Goal: Information Seeking & Learning: Check status

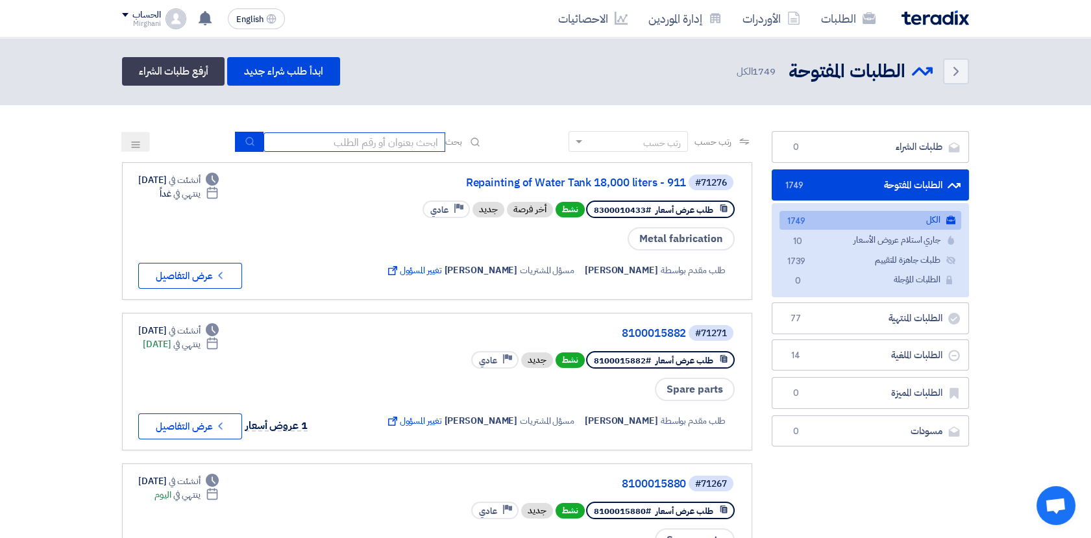
click at [363, 132] on input at bounding box center [354, 141] width 182 height 19
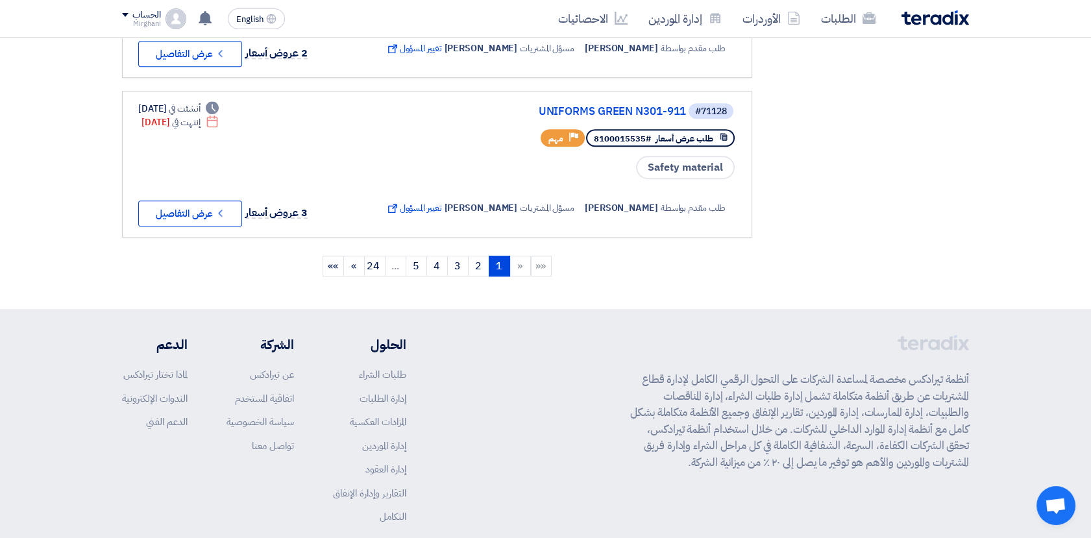
scroll to position [1599, 0]
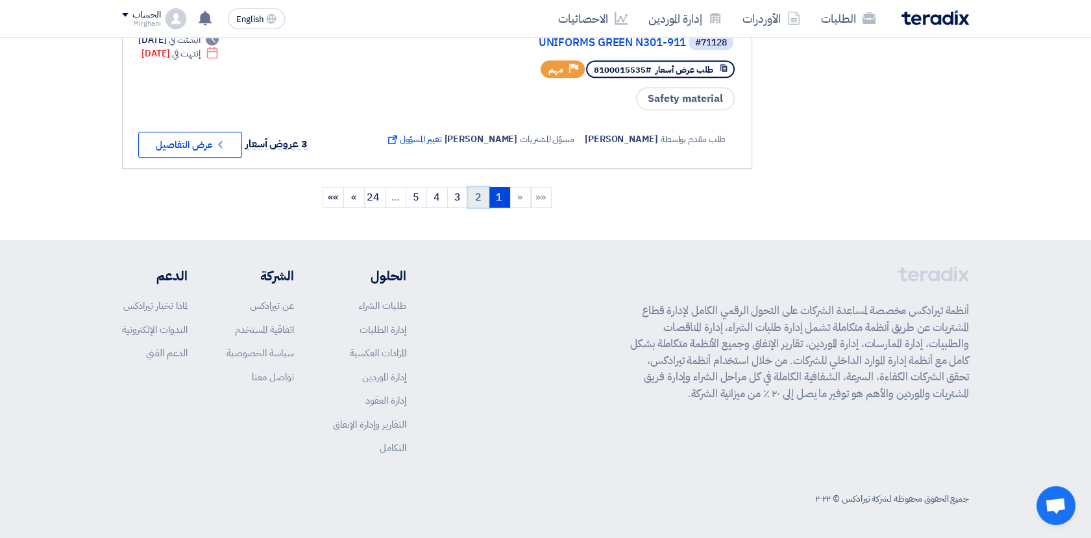
click at [477, 192] on link "2" at bounding box center [478, 197] width 21 height 21
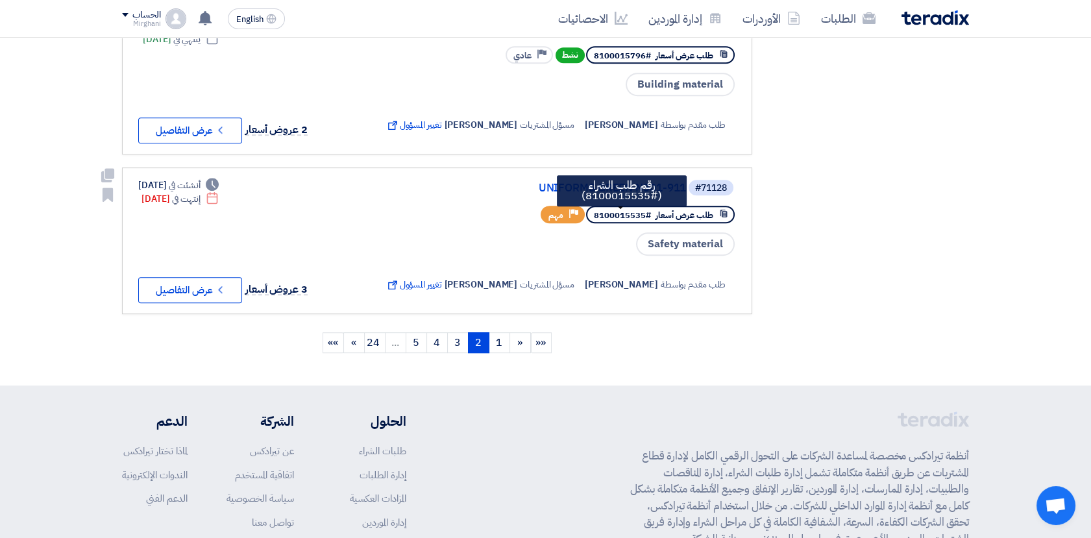
scroll to position [1514, 0]
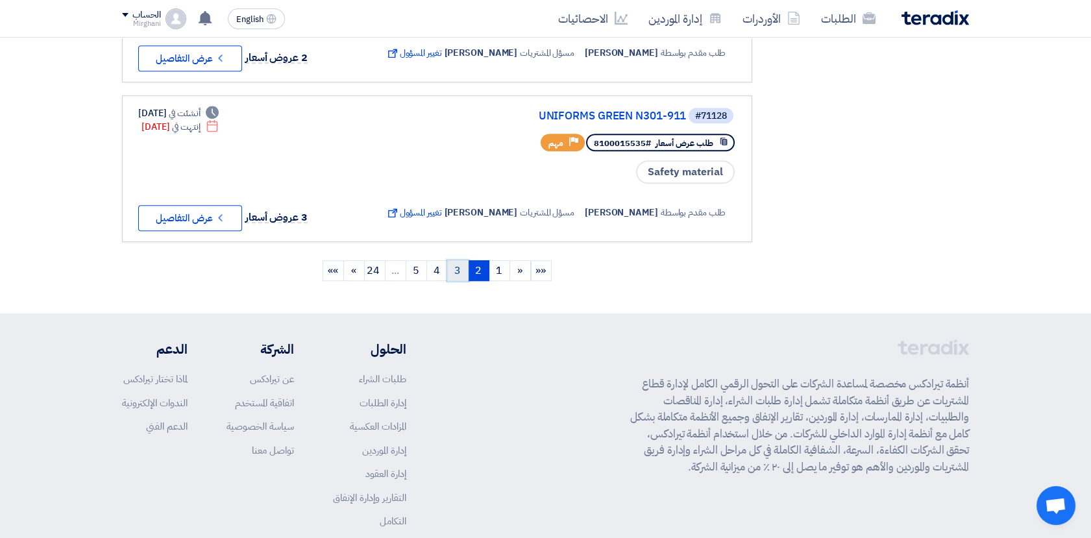
click at [463, 278] on link "3" at bounding box center [457, 270] width 21 height 21
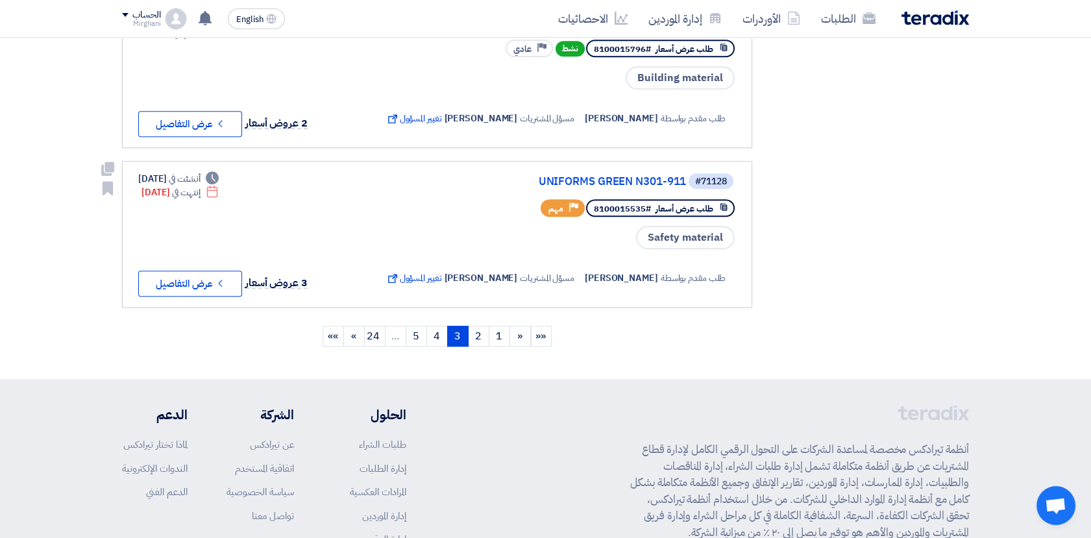
scroll to position [1599, 0]
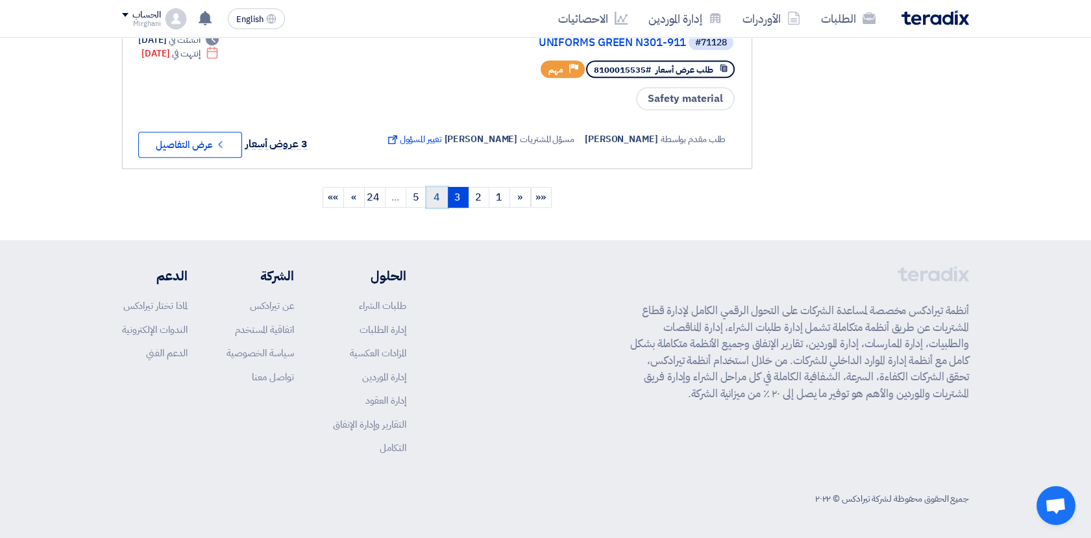
click at [443, 195] on link "4" at bounding box center [436, 197] width 21 height 21
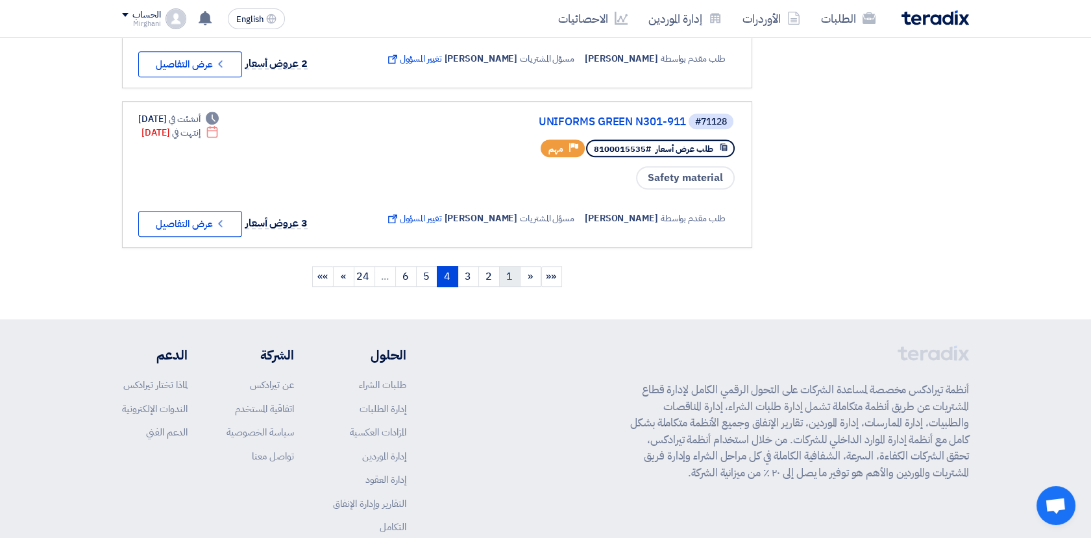
scroll to position [1586, 0]
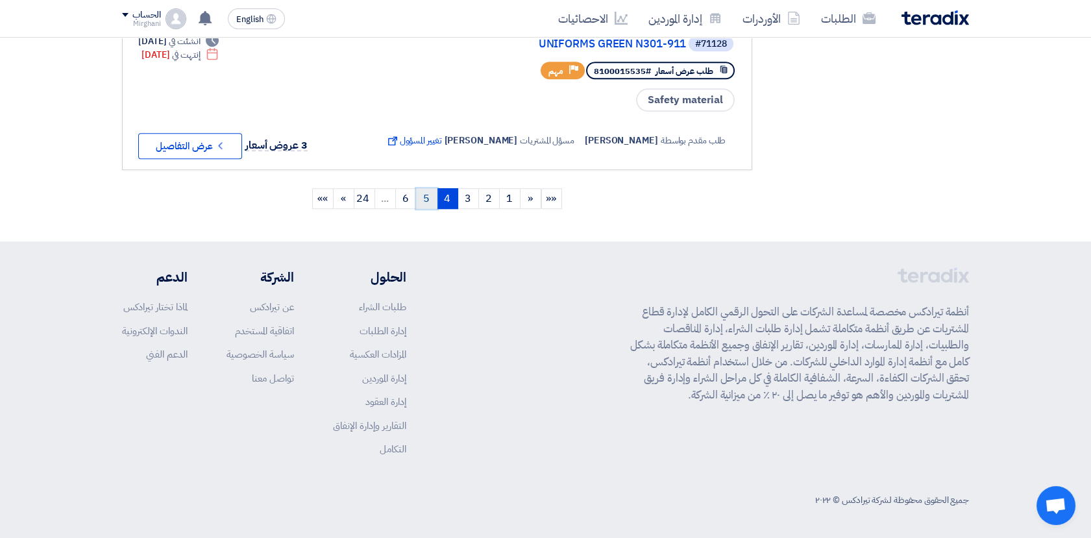
click at [426, 203] on link "5" at bounding box center [426, 198] width 21 height 21
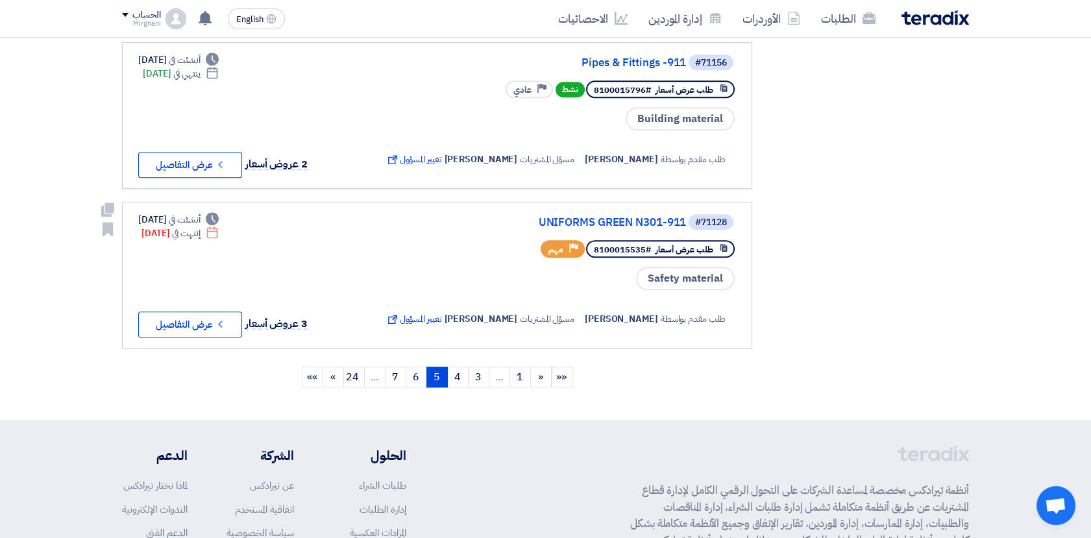
scroll to position [1442, 0]
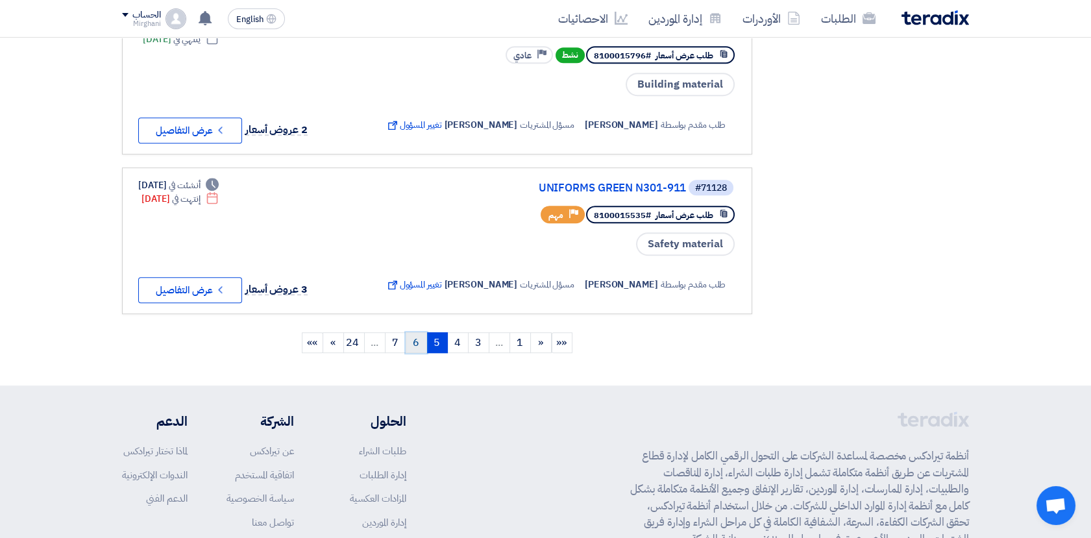
click at [417, 349] on link "6" at bounding box center [416, 342] width 21 height 21
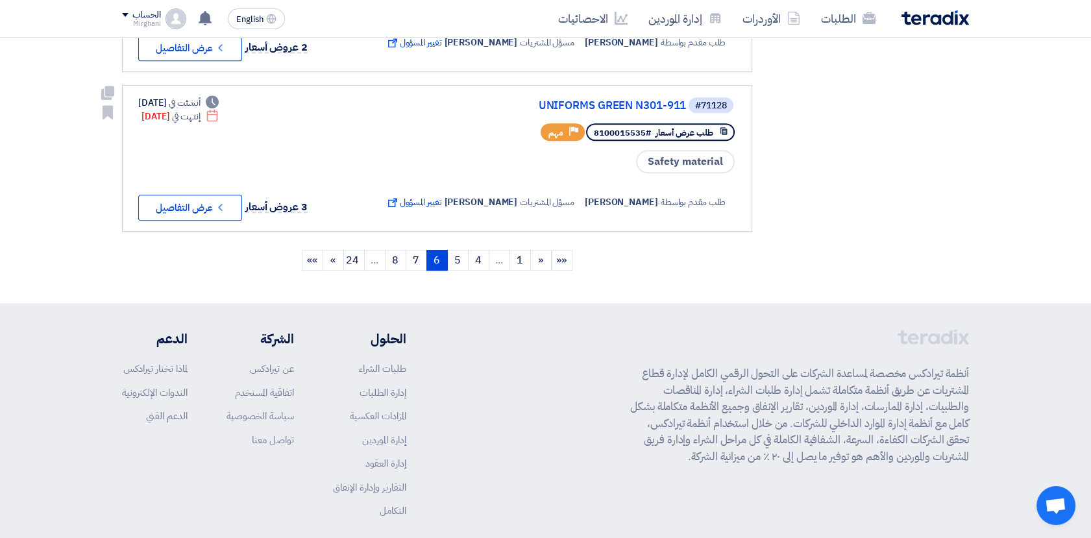
scroll to position [1586, 0]
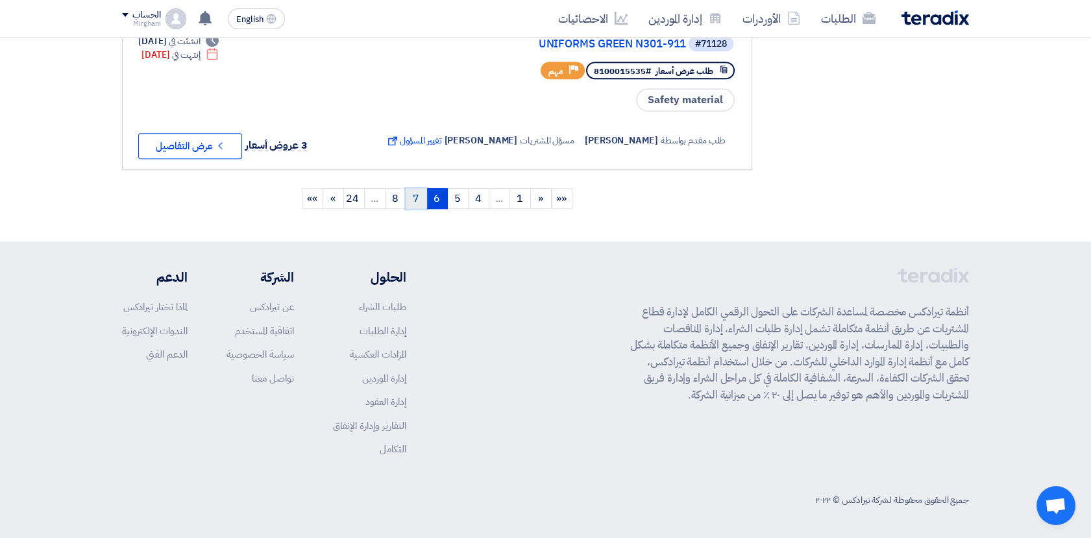
click at [411, 209] on link "7" at bounding box center [416, 198] width 21 height 21
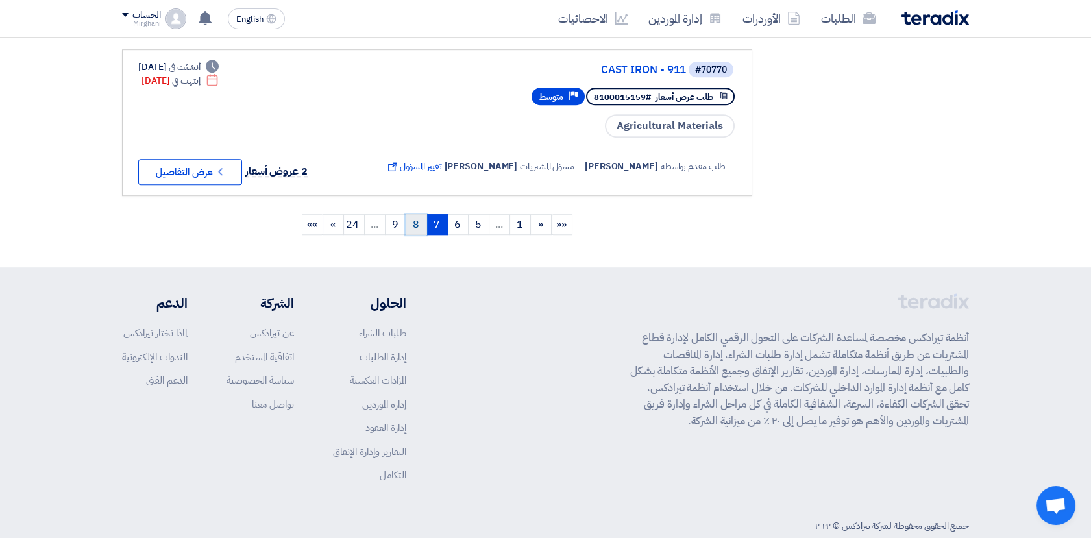
click at [418, 235] on link "8" at bounding box center [416, 224] width 21 height 21
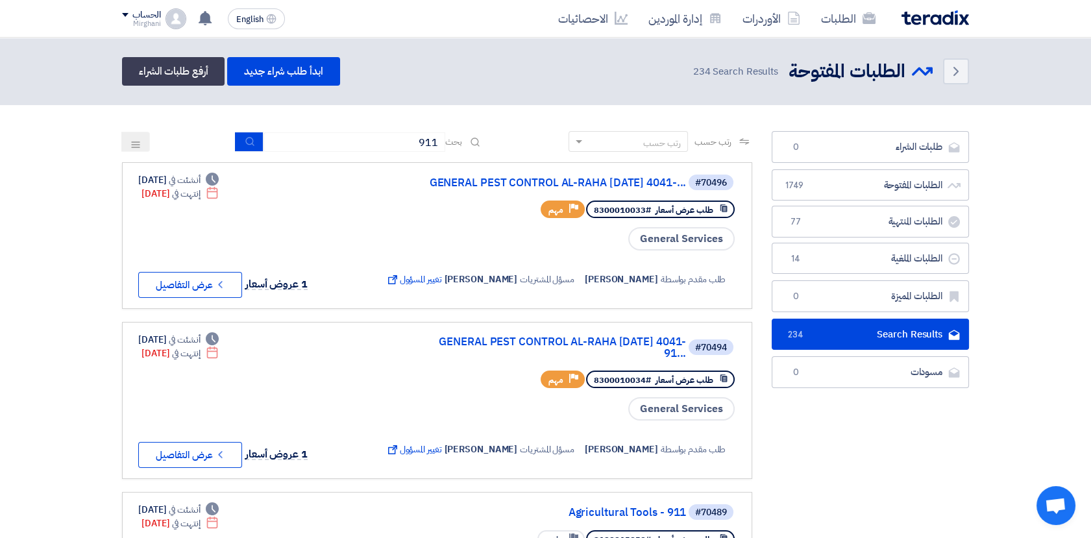
drag, startPoint x: 387, startPoint y: 152, endPoint x: 448, endPoint y: 134, distance: 62.8
click at [449, 134] on div "رتب حسب رتب حسب بحث 911" at bounding box center [437, 146] width 630 height 31
drag, startPoint x: 448, startPoint y: 134, endPoint x: 405, endPoint y: 136, distance: 42.9
click at [405, 136] on input "911" at bounding box center [354, 141] width 182 height 19
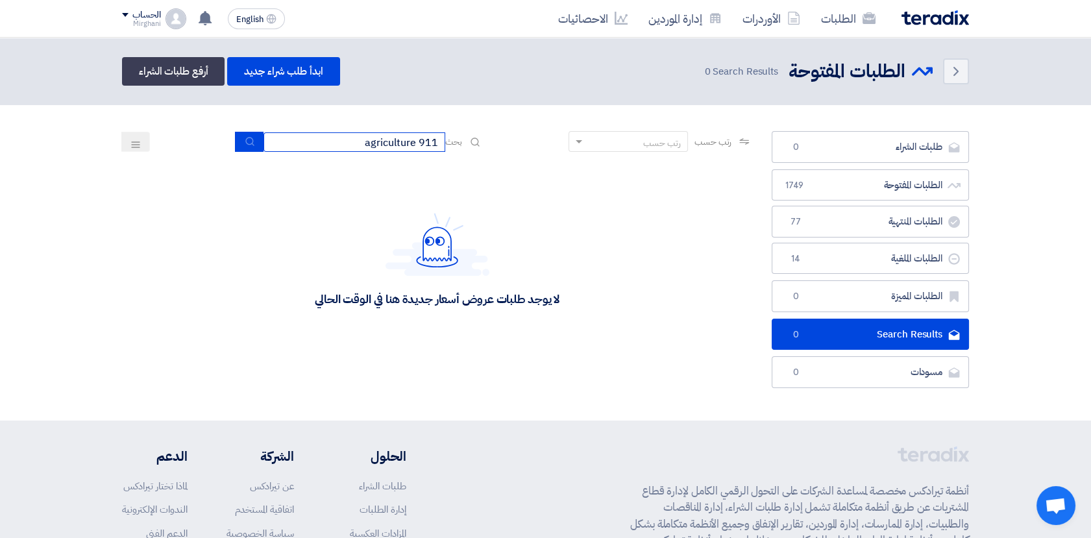
drag, startPoint x: 417, startPoint y: 139, endPoint x: 517, endPoint y: 162, distance: 102.6
click at [516, 160] on div "رتب حسب رتب حسب بحث 911 agriculture" at bounding box center [437, 146] width 630 height 31
click at [412, 142] on input "911 agriculture" at bounding box center [354, 141] width 182 height 19
drag, startPoint x: 408, startPoint y: 141, endPoint x: 455, endPoint y: 137, distance: 47.6
click at [455, 137] on div "بحث 911 - agriculture" at bounding box center [359, 142] width 247 height 20
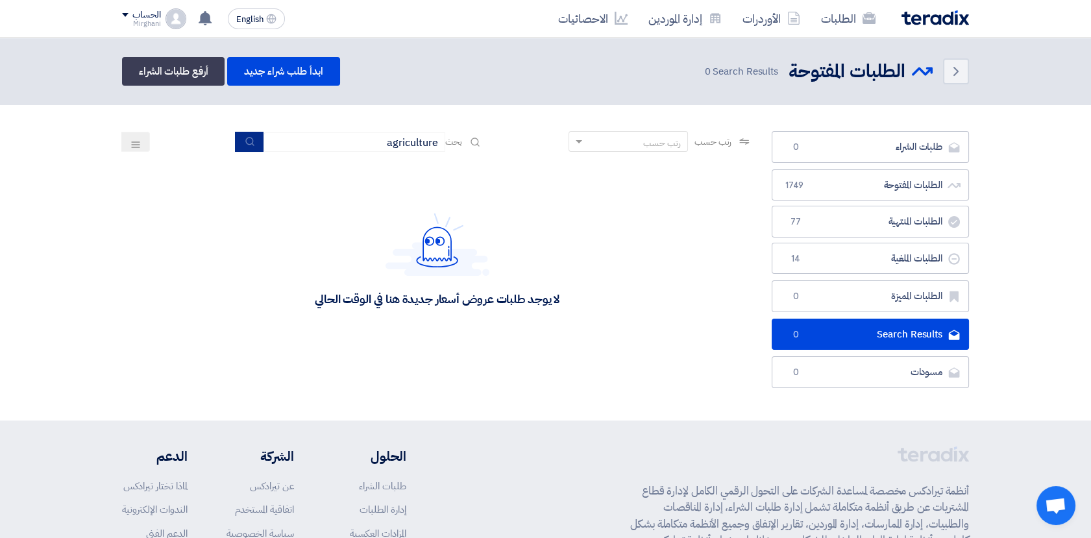
click at [259, 143] on button "submit" at bounding box center [249, 142] width 29 height 20
drag, startPoint x: 337, startPoint y: 132, endPoint x: 538, endPoint y: 157, distance: 202.7
click at [543, 162] on app-rfq-listing-content "رتب حسب رتب حسب بحث agriculture مجال الطلب مسؤول المشتريات نوع الطلب" at bounding box center [437, 244] width 630 height 226
type input "911"
click at [258, 142] on button "submit" at bounding box center [249, 142] width 29 height 20
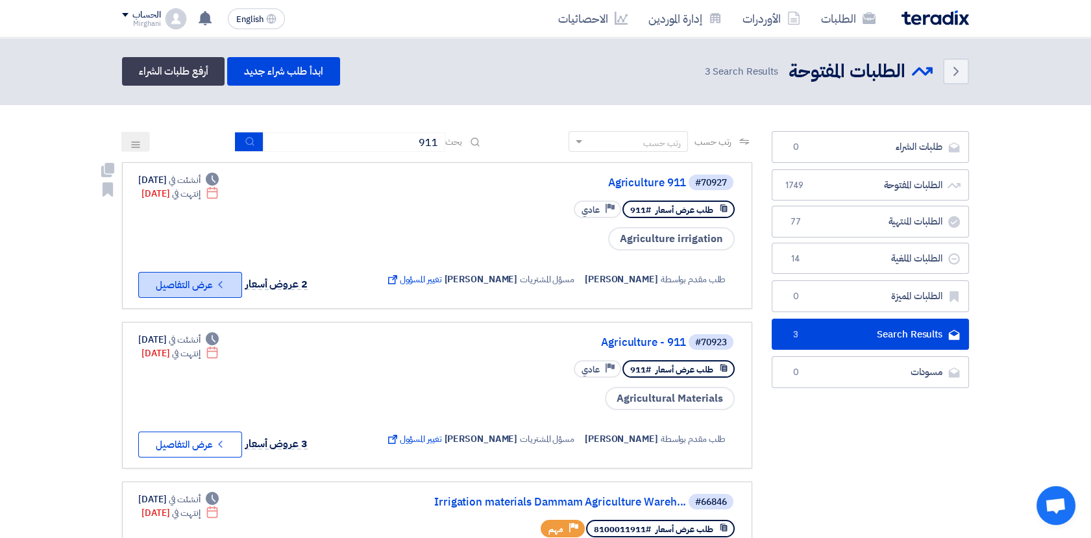
click at [203, 282] on button "Check details عرض التفاصيل" at bounding box center [190, 285] width 104 height 26
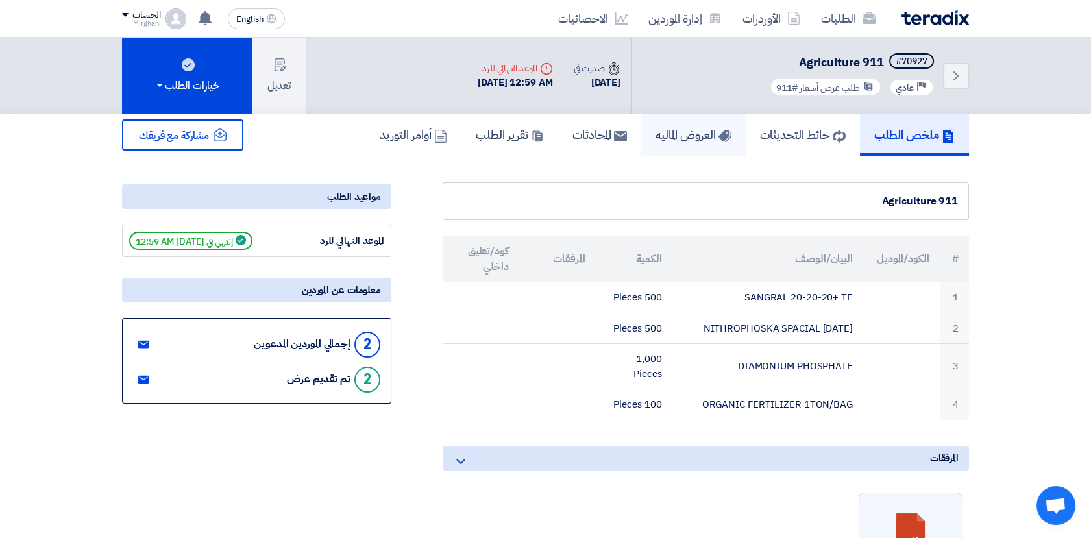
click at [658, 143] on link "العروض الماليه" at bounding box center [693, 135] width 104 height 42
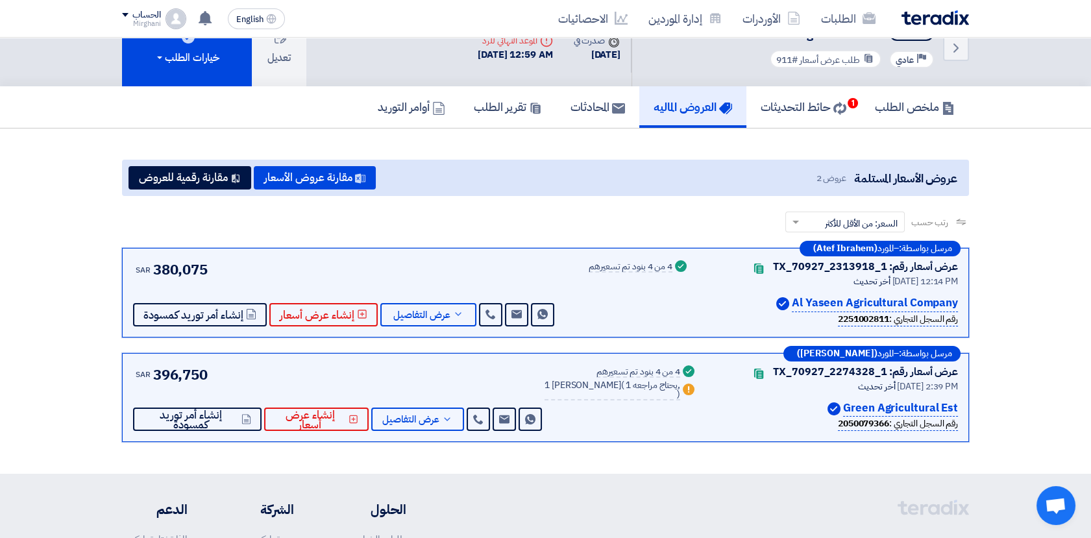
scroll to position [72, 0]
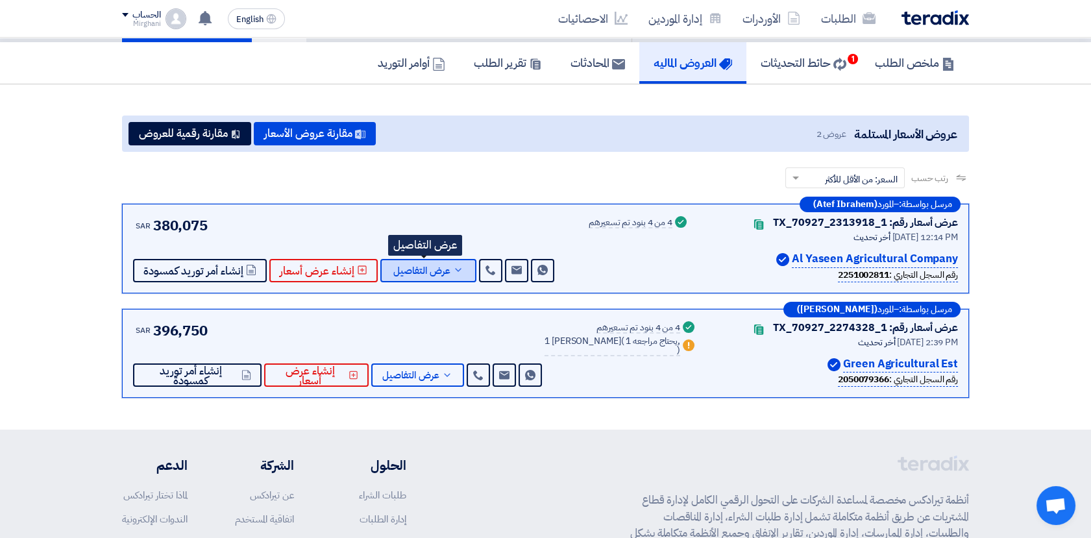
click at [443, 278] on button "عرض التفاصيل" at bounding box center [428, 270] width 96 height 23
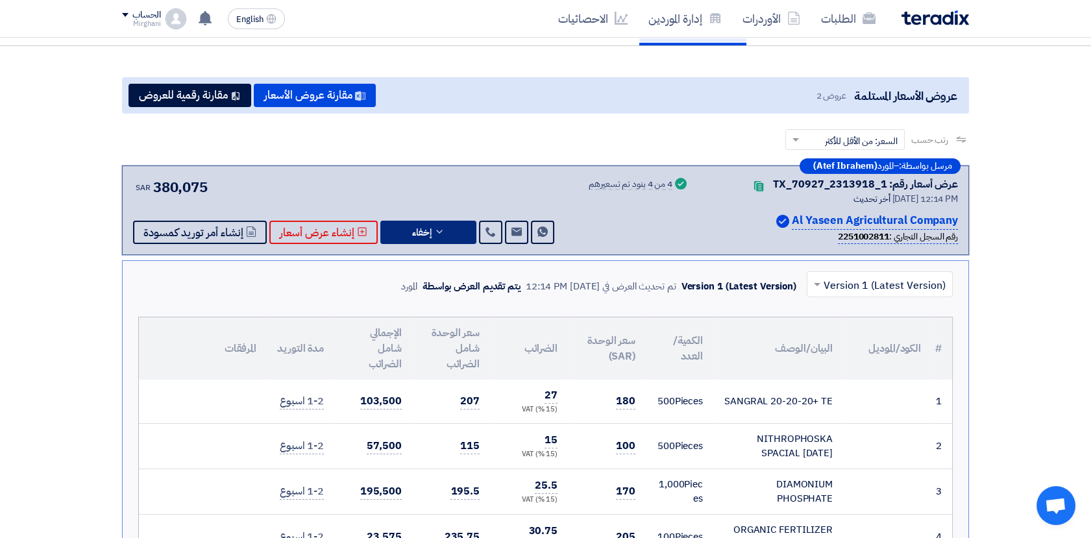
scroll to position [144, 0]
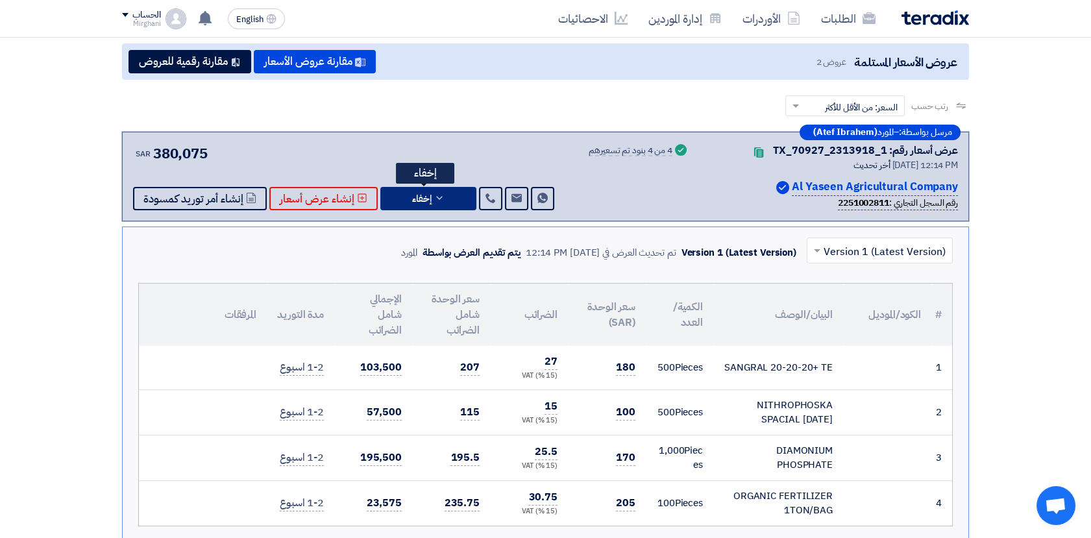
click at [426, 194] on span "إخفاء" at bounding box center [421, 199] width 19 height 10
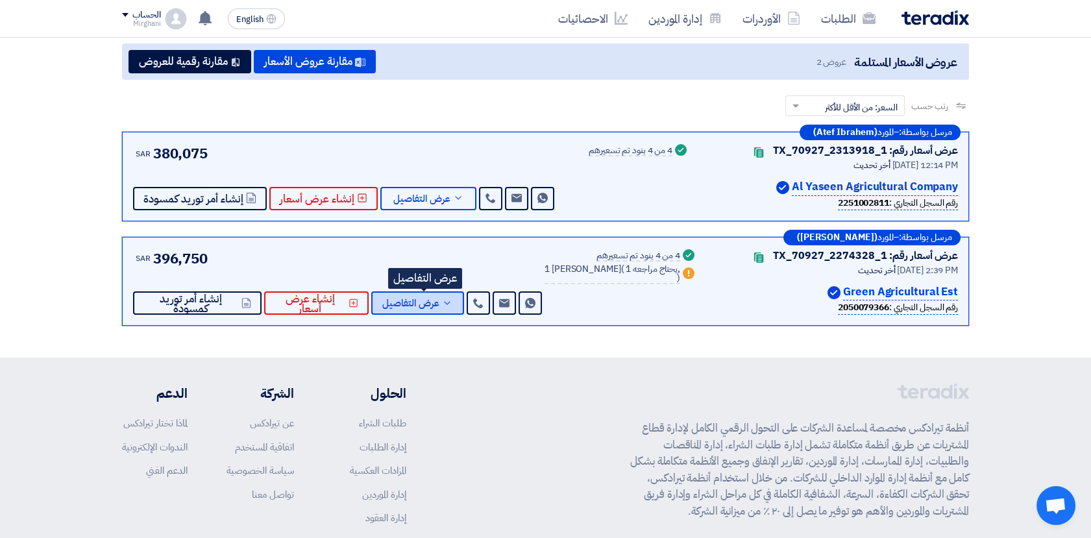
click at [435, 299] on span "عرض التفاصيل" at bounding box center [410, 304] width 57 height 10
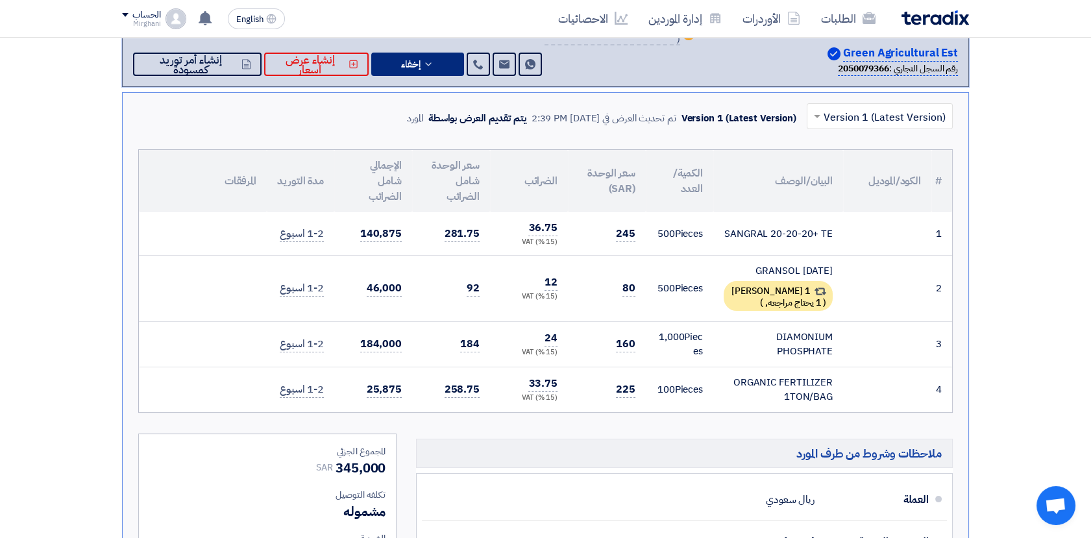
scroll to position [360, 0]
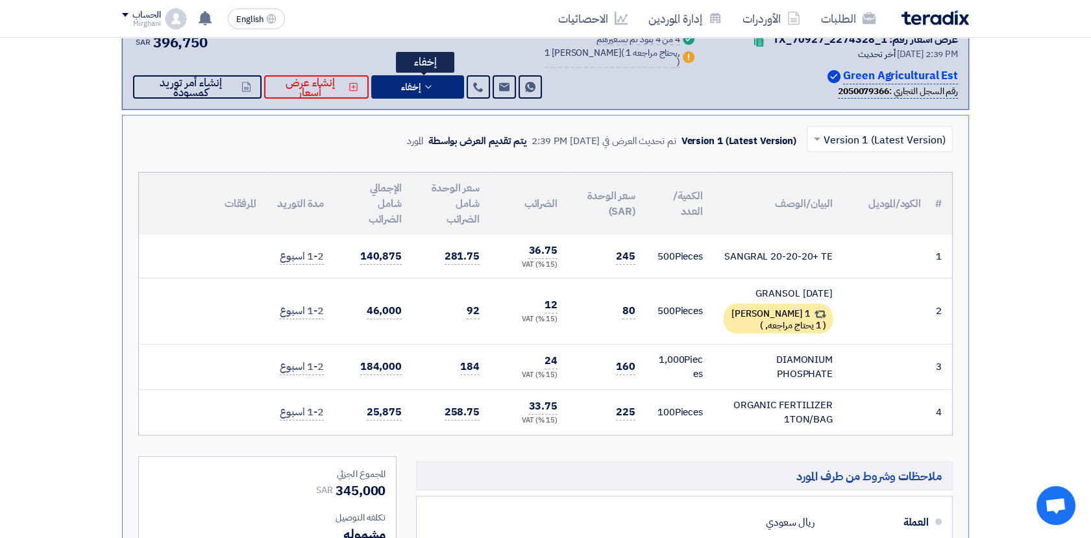
click at [431, 88] on icon at bounding box center [428, 87] width 10 height 10
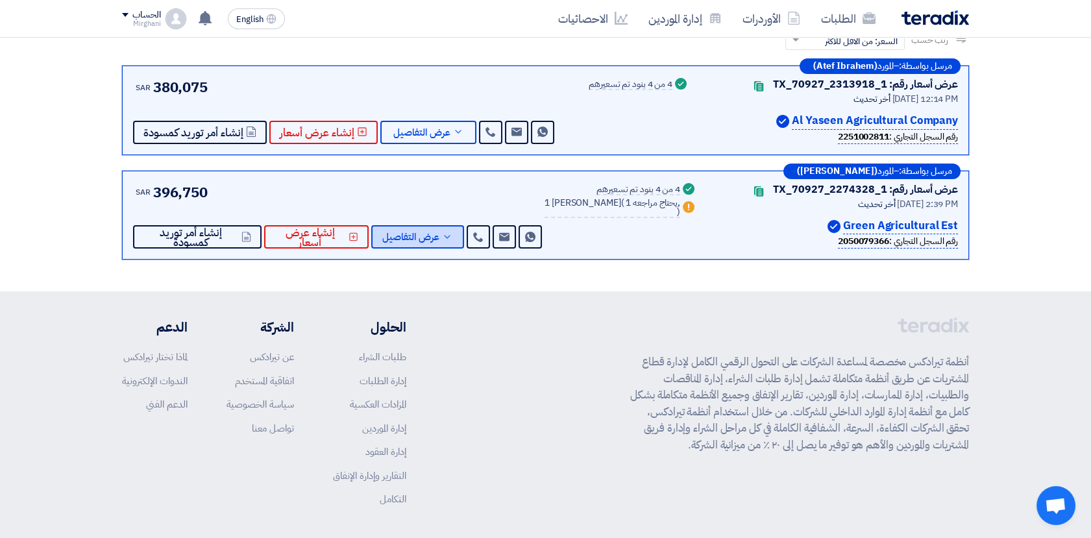
scroll to position [188, 0]
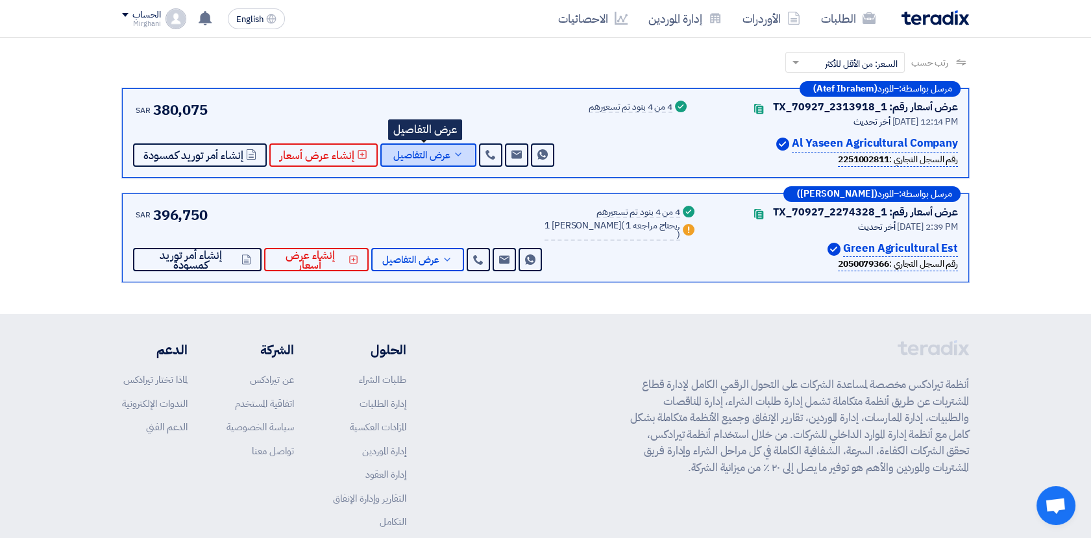
drag, startPoint x: 439, startPoint y: 152, endPoint x: 447, endPoint y: 155, distance: 8.4
click at [439, 152] on span "عرض التفاصيل" at bounding box center [421, 156] width 57 height 10
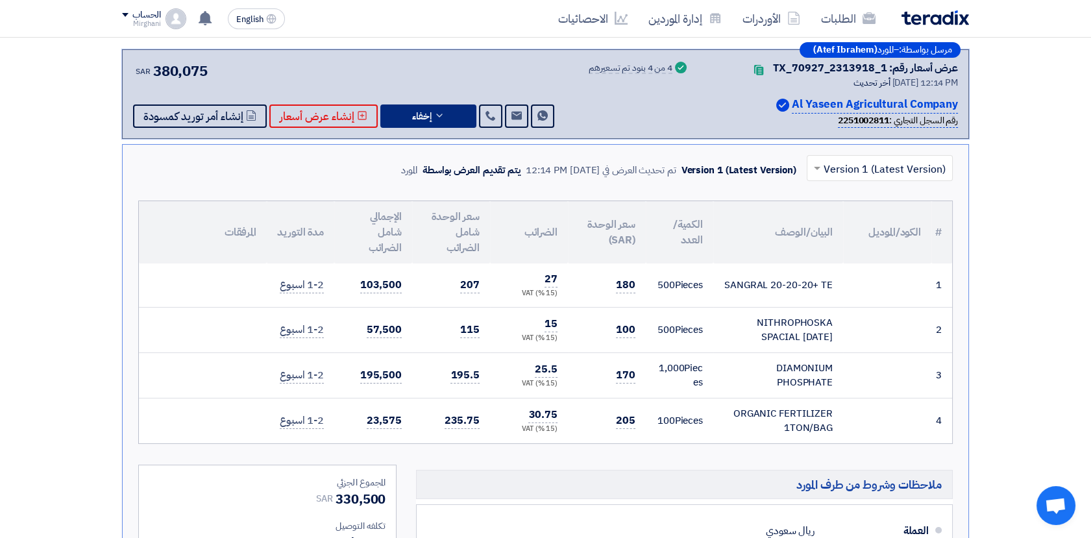
scroll to position [260, 0]
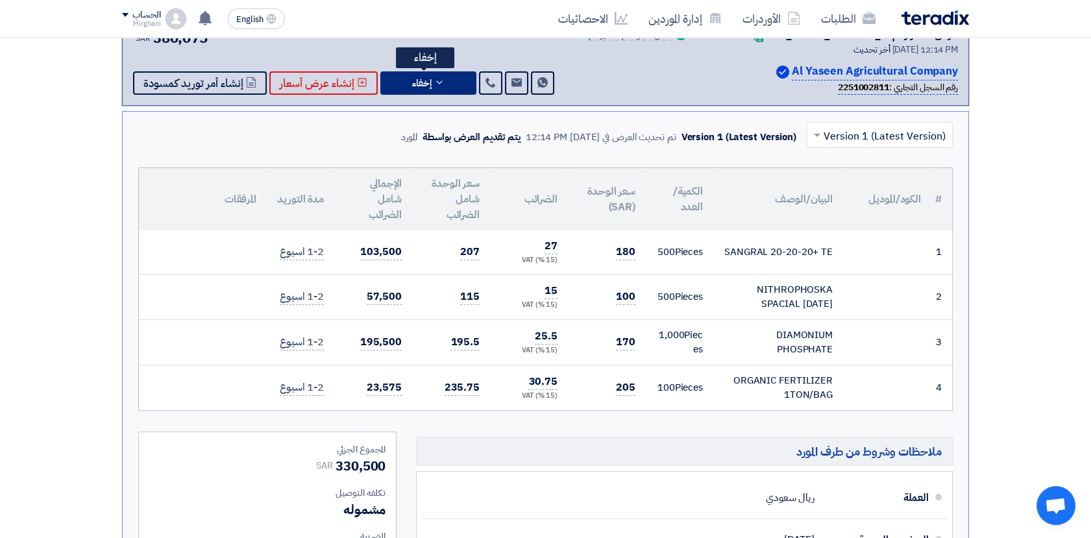
click at [423, 86] on span "إخفاء" at bounding box center [421, 84] width 19 height 10
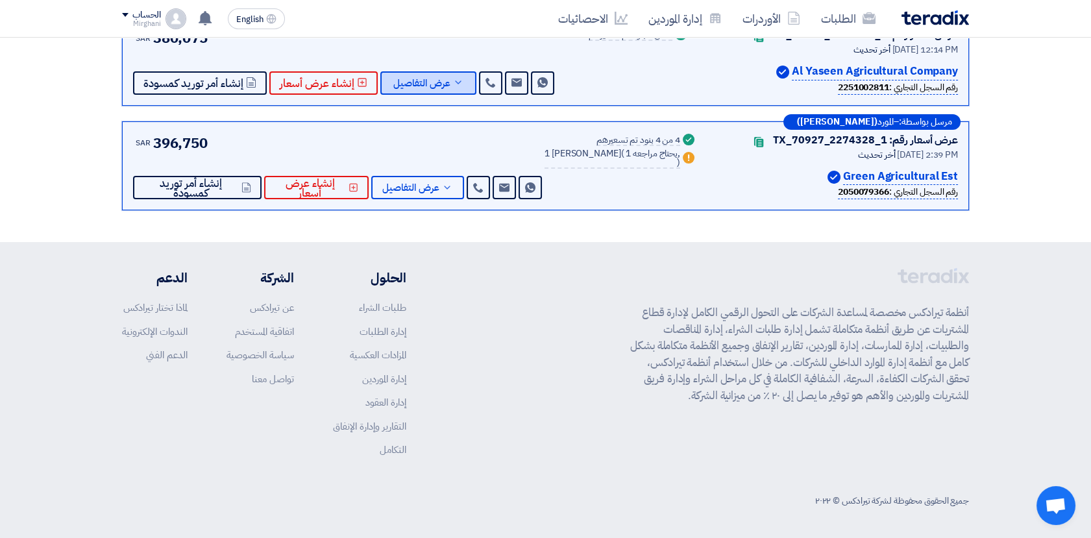
scroll to position [188, 0]
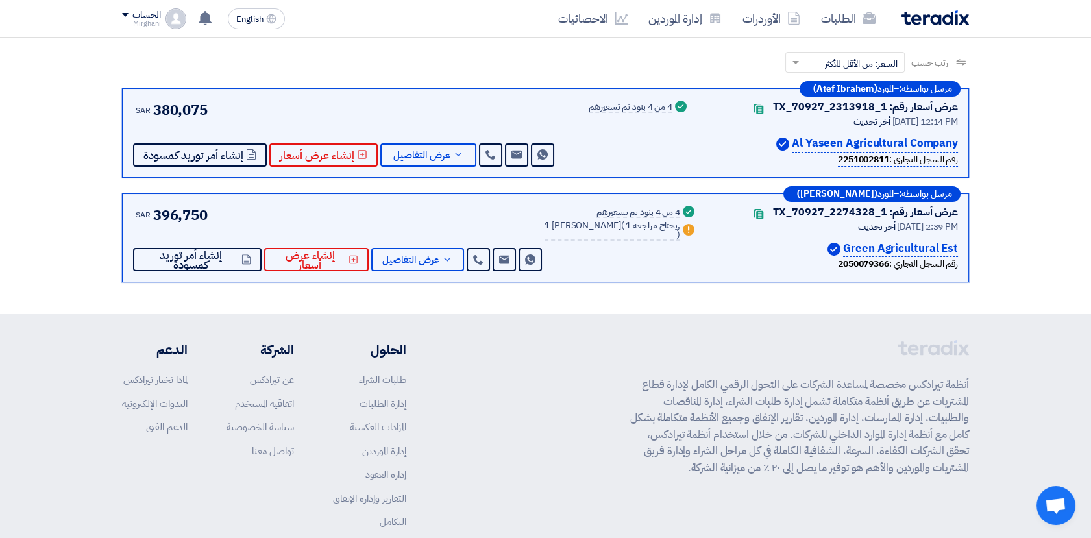
drag, startPoint x: 47, startPoint y: 112, endPoint x: 106, endPoint y: 273, distance: 170.8
click at [106, 273] on section "عروض الأسعار المستلمة عروض 2 مقارنة عروض الأسعار مقارنة رقمية للعروض رتب حسب رت…" at bounding box center [545, 141] width 1091 height 345
drag, startPoint x: 106, startPoint y: 273, endPoint x: 82, endPoint y: 138, distance: 137.1
click at [82, 138] on section "عروض الأسعار المستلمة عروض 2 مقارنة عروض الأسعار مقارنة رقمية للعروض رتب حسب رت…" at bounding box center [545, 141] width 1091 height 345
click at [80, 138] on section "عروض الأسعار المستلمة عروض 2 مقارنة عروض الأسعار مقارنة رقمية للعروض رتب حسب رت…" at bounding box center [545, 141] width 1091 height 345
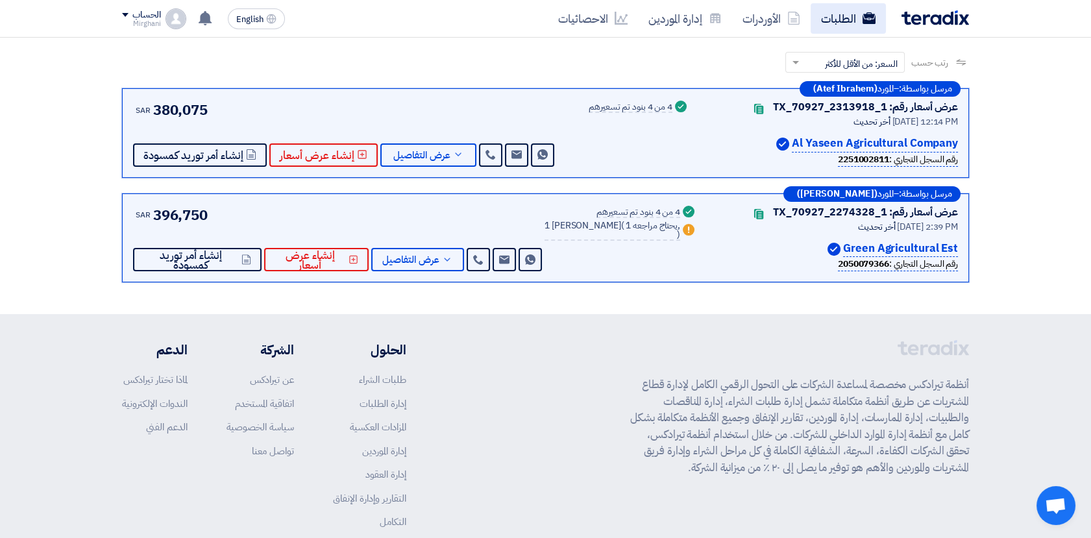
drag, startPoint x: 80, startPoint y: 138, endPoint x: 276, endPoint y: 25, distance: 225.3
click at [276, 23] on button "English EN" at bounding box center [256, 18] width 57 height 21
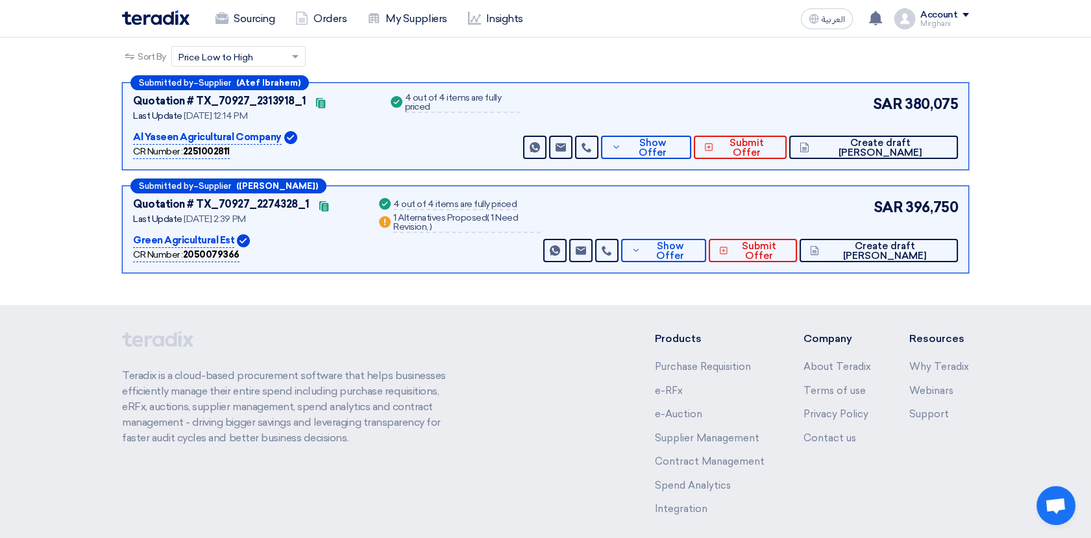
scroll to position [182, 0]
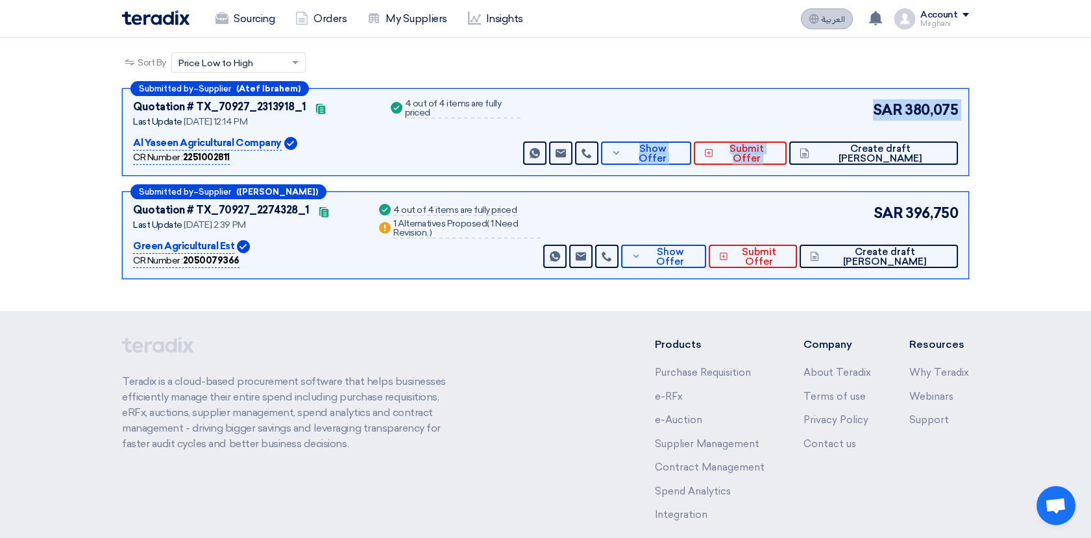
click at [834, 17] on span "العربية" at bounding box center [833, 19] width 23 height 9
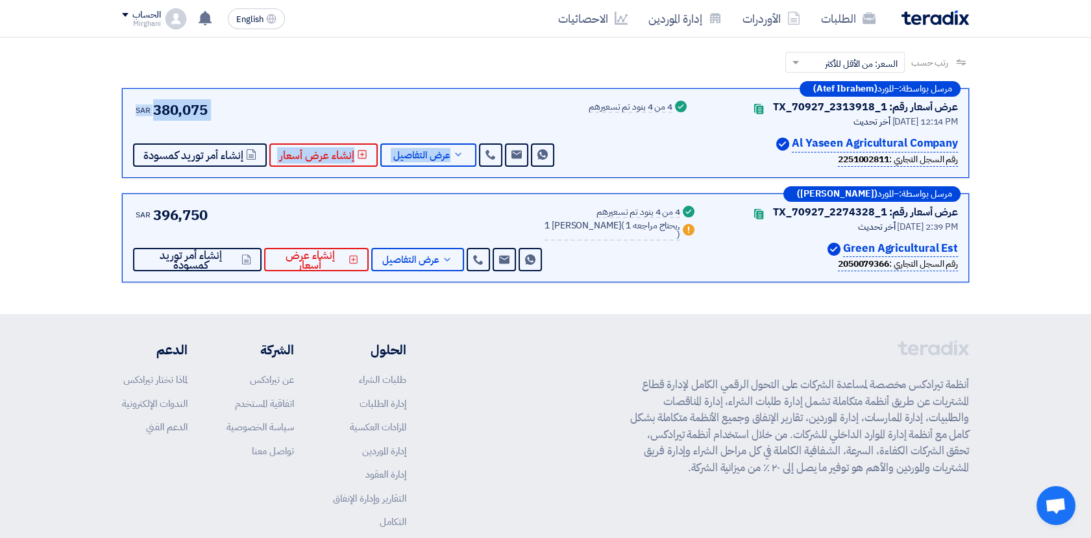
click at [293, 56] on div "رتب حسب رتب حسب × السعر: من الأقل للأكثر ×" at bounding box center [545, 70] width 847 height 36
drag, startPoint x: 33, startPoint y: 73, endPoint x: 31, endPoint y: 86, distance: 13.1
click at [31, 86] on section "عروض الأسعار المستلمة 2 Offers مقارنة عروض الأسعار مقارنة رقمية للعروض رتب حسب …" at bounding box center [545, 141] width 1091 height 345
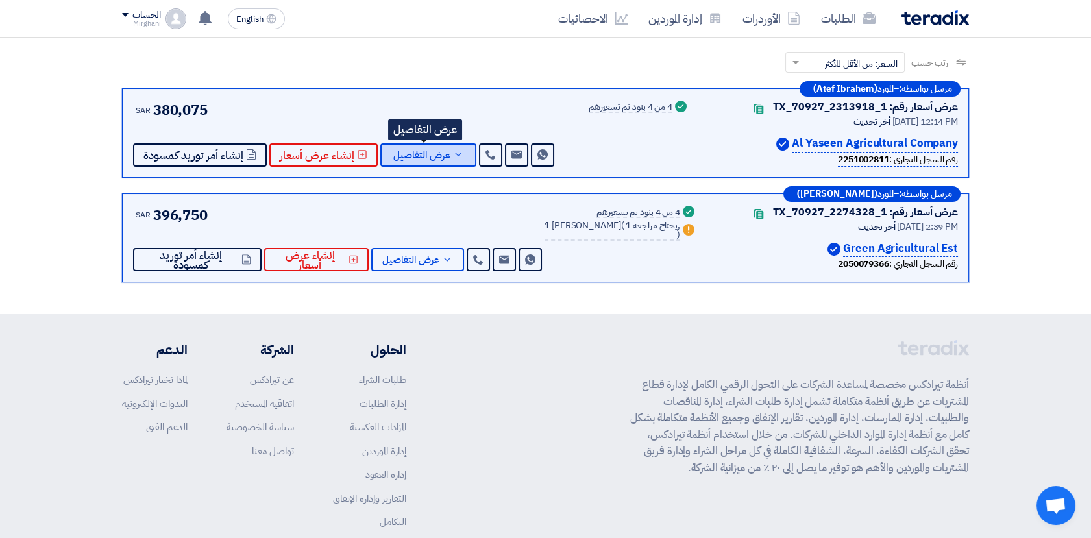
click at [430, 145] on button "عرض التفاصيل" at bounding box center [428, 154] width 96 height 23
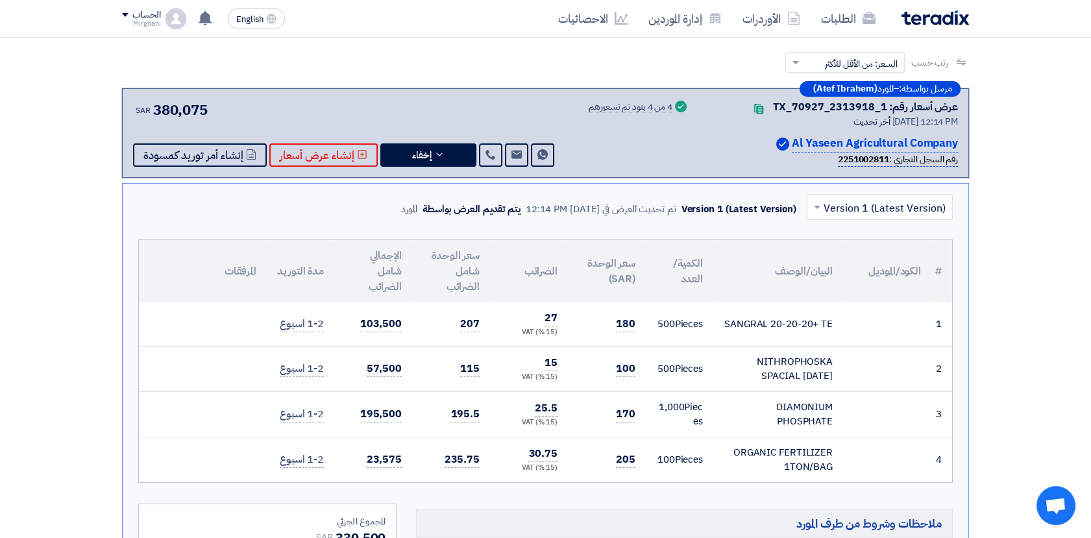
drag, startPoint x: 661, startPoint y: 337, endPoint x: 670, endPoint y: 340, distance: 9.4
click at [670, 340] on tr "1 SANGRAL 20-20-20+ TE 500" at bounding box center [545, 323] width 813 height 43
drag, startPoint x: 670, startPoint y: 340, endPoint x: 649, endPoint y: 343, distance: 20.9
click at [649, 343] on td "500 Pieces" at bounding box center [679, 323] width 67 height 43
click at [616, 337] on td "180" at bounding box center [607, 323] width 78 height 43
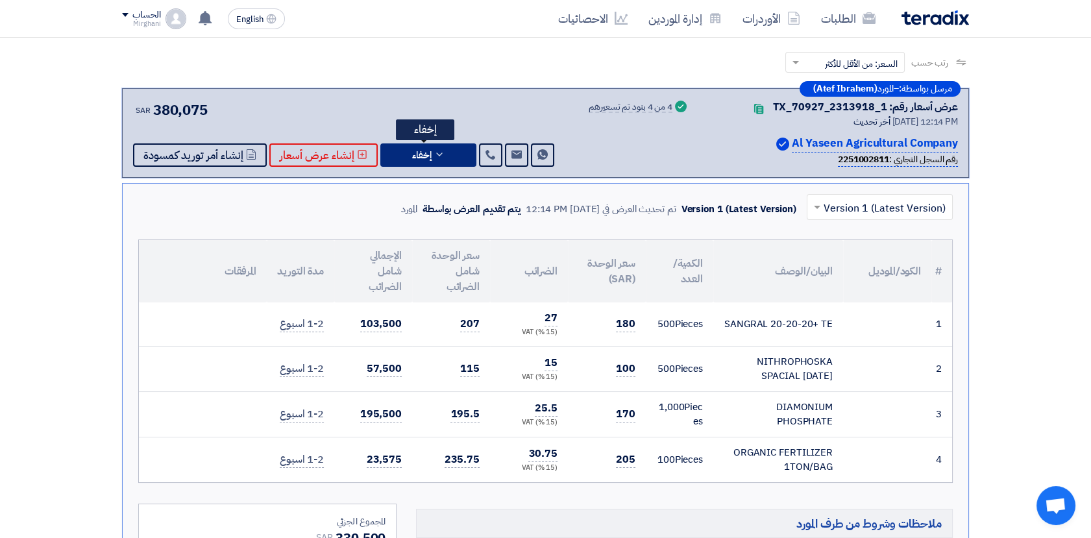
click at [425, 151] on span "إخفاء" at bounding box center [421, 156] width 19 height 10
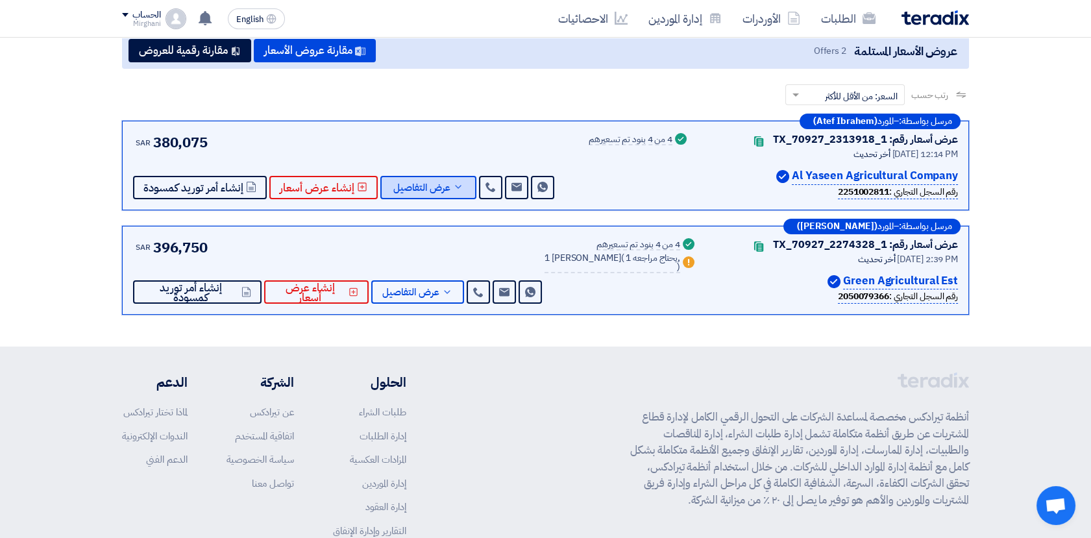
scroll to position [0, 0]
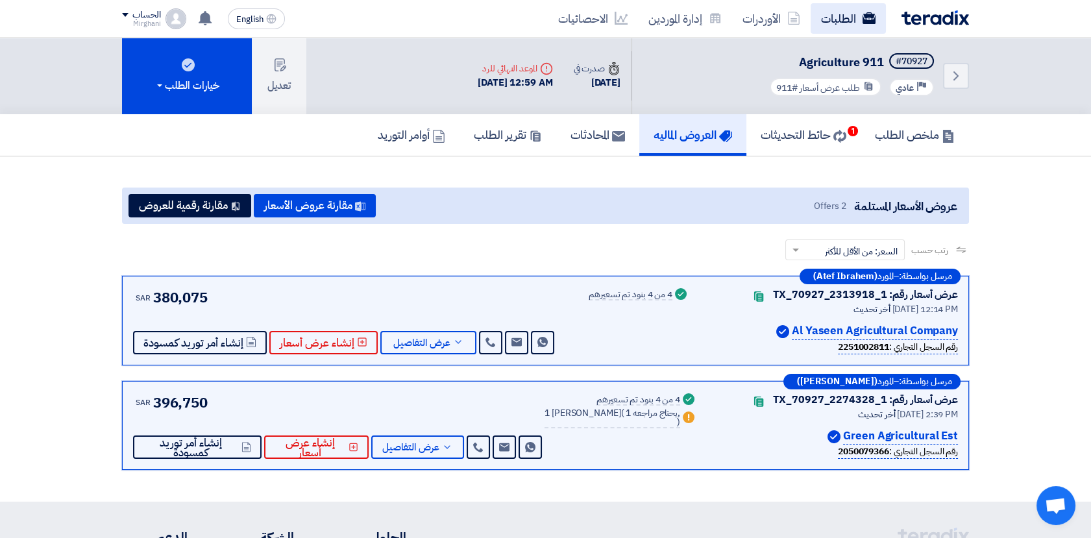
click at [855, 6] on link "الطلبات" at bounding box center [848, 18] width 75 height 31
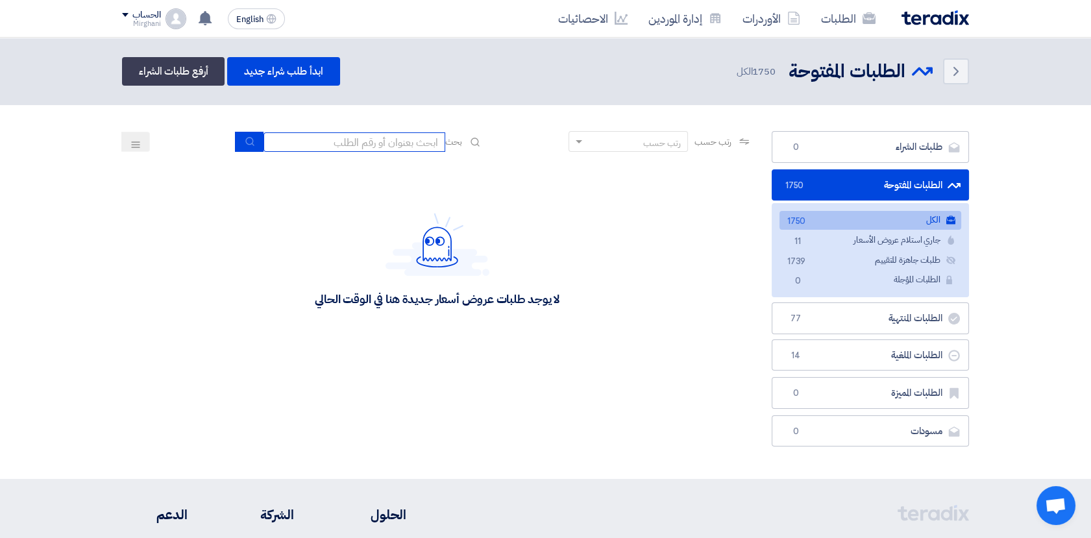
click at [352, 138] on input at bounding box center [354, 141] width 182 height 19
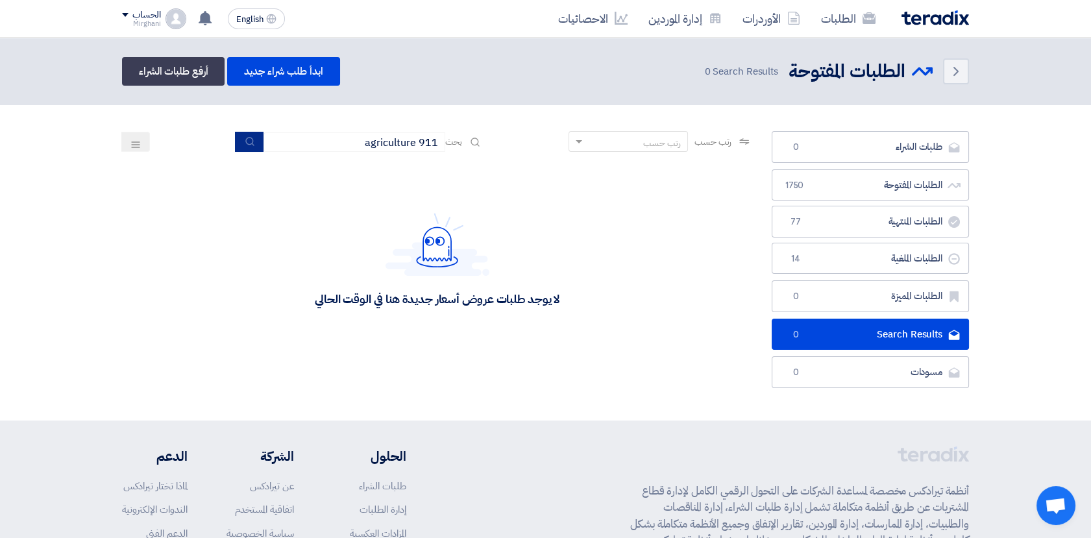
click at [248, 141] on icon "submit" at bounding box center [250, 141] width 10 height 10
click at [245, 141] on use "submit" at bounding box center [249, 141] width 8 height 8
click at [245, 142] on use "submit" at bounding box center [249, 141] width 8 height 8
click at [245, 143] on use "submit" at bounding box center [249, 141] width 8 height 8
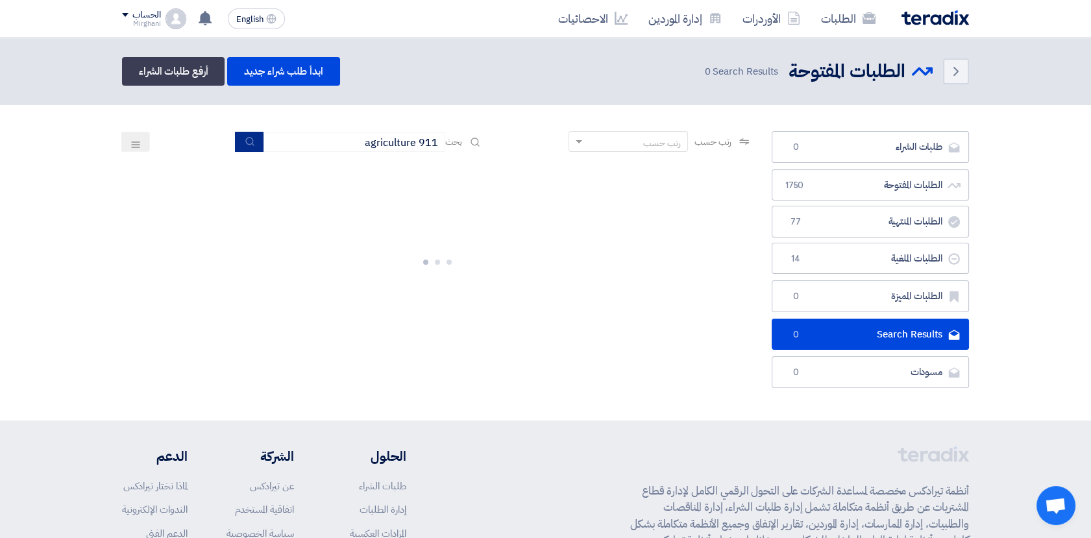
click at [245, 143] on use "submit" at bounding box center [249, 141] width 8 height 8
click at [245, 143] on icon "submit" at bounding box center [250, 141] width 10 height 10
click at [245, 145] on icon "submit" at bounding box center [250, 141] width 10 height 10
click at [317, 149] on input "911 agriculture" at bounding box center [354, 141] width 182 height 19
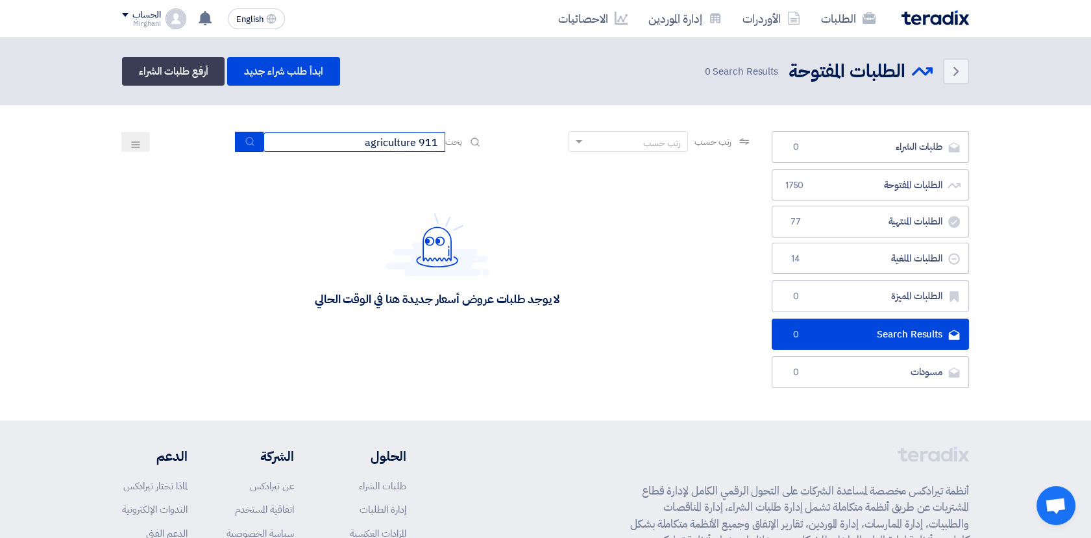
drag, startPoint x: 317, startPoint y: 148, endPoint x: 353, endPoint y: 139, distance: 37.5
click at [353, 139] on input "911 agriculture" at bounding box center [354, 141] width 182 height 19
type input "911"
click at [249, 141] on icon "submit" at bounding box center [250, 141] width 10 height 10
click at [254, 147] on button "submit" at bounding box center [249, 142] width 29 height 20
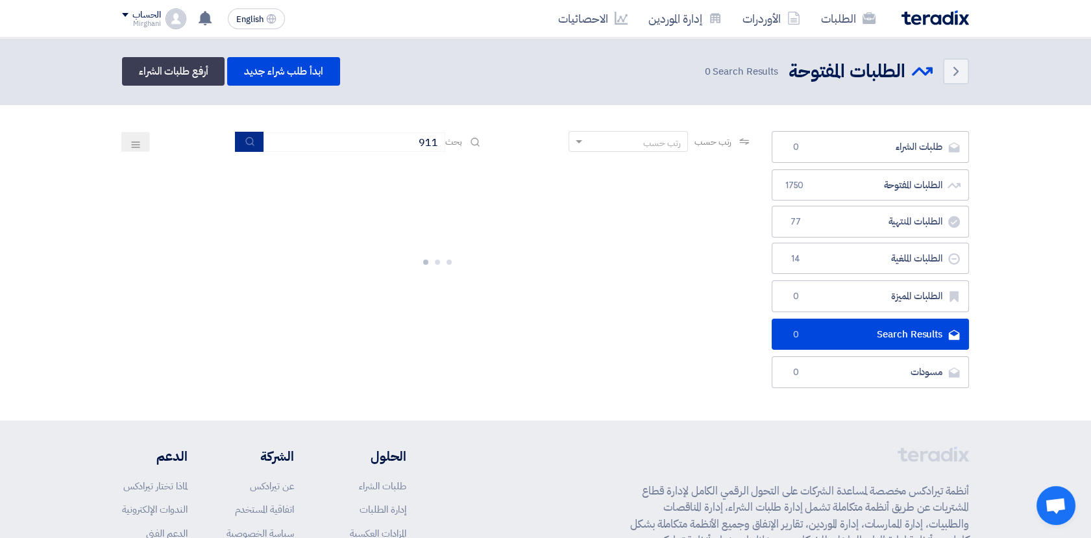
click at [254, 147] on button "submit" at bounding box center [249, 142] width 29 height 20
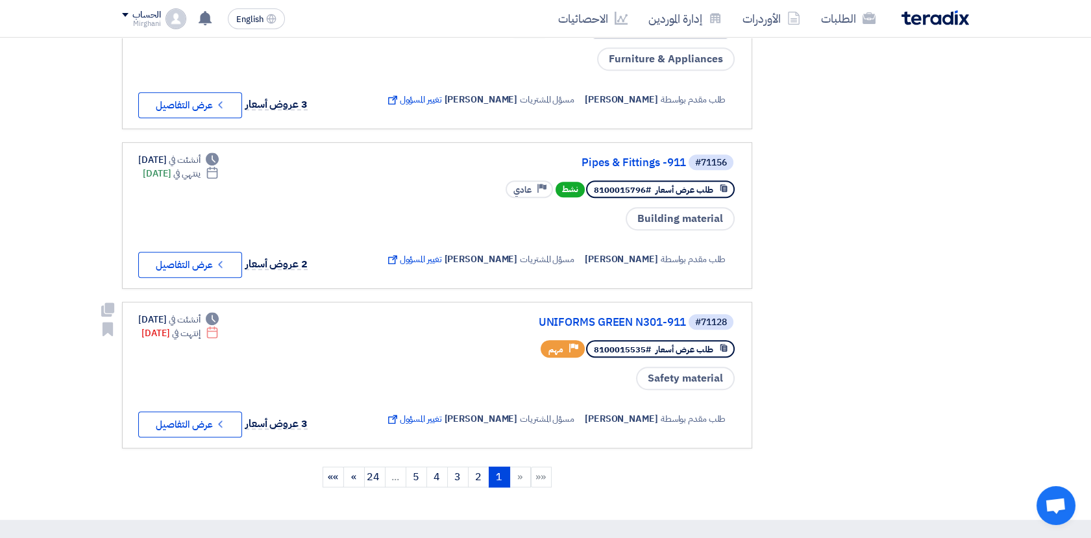
scroll to position [1370, 0]
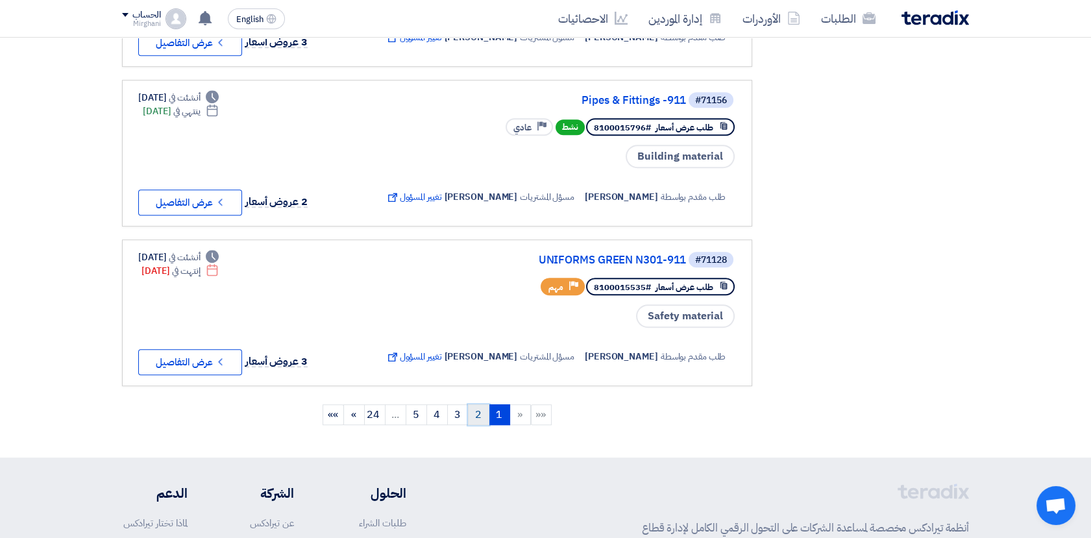
click at [478, 423] on link "2" at bounding box center [478, 414] width 21 height 21
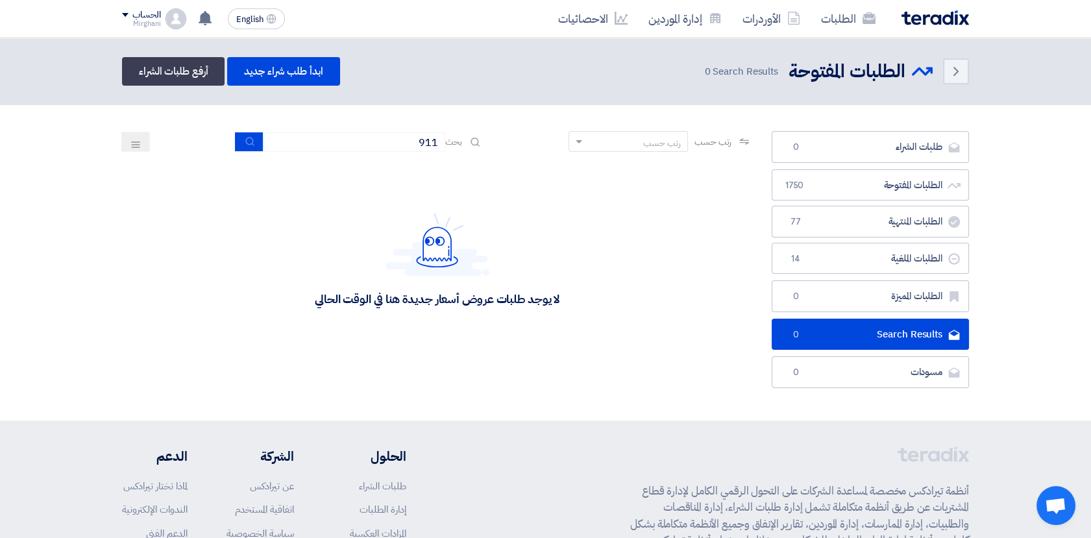
click at [767, 341] on div "طلبات الشراء طلبات الشراء 0 الطلبات المفتوحة الطلبات المفتوحة 1750 الطلبات المن…" at bounding box center [545, 262] width 866 height 263
click at [657, 227] on div "لا يوجد طلبات عروض أسعار جديدة هنا في الوقت الحالي" at bounding box center [437, 259] width 630 height 195
click at [835, 30] on link "الطلبات" at bounding box center [848, 18] width 75 height 31
click at [861, 16] on link "الطلبات" at bounding box center [848, 18] width 75 height 31
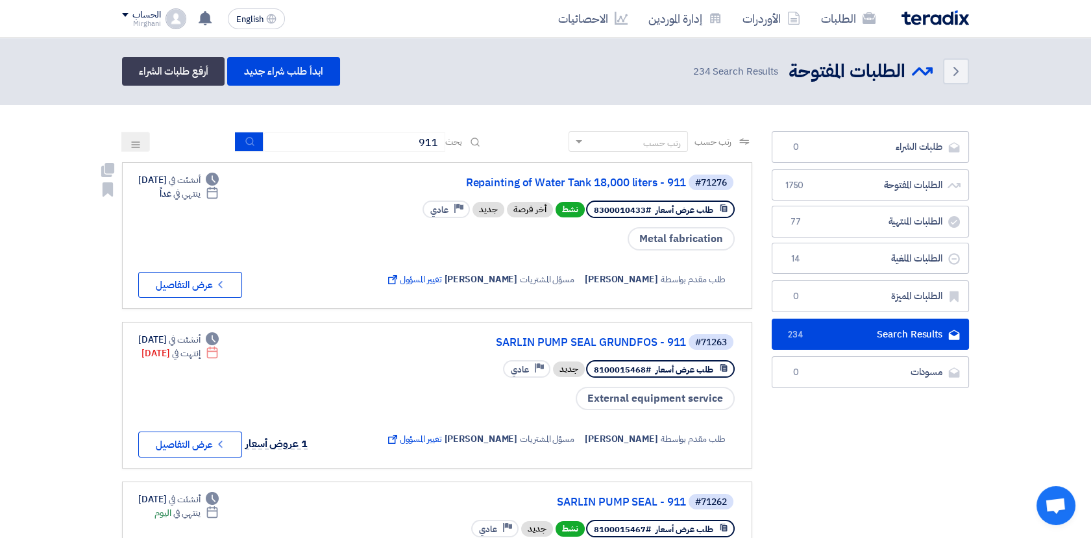
click at [403, 307] on link "#71276 Repainting of Water Tank 18,000 liters - 911 طلب عرض أسعار #8300010433 ن…" at bounding box center [437, 235] width 630 height 147
